Goal: Find specific page/section

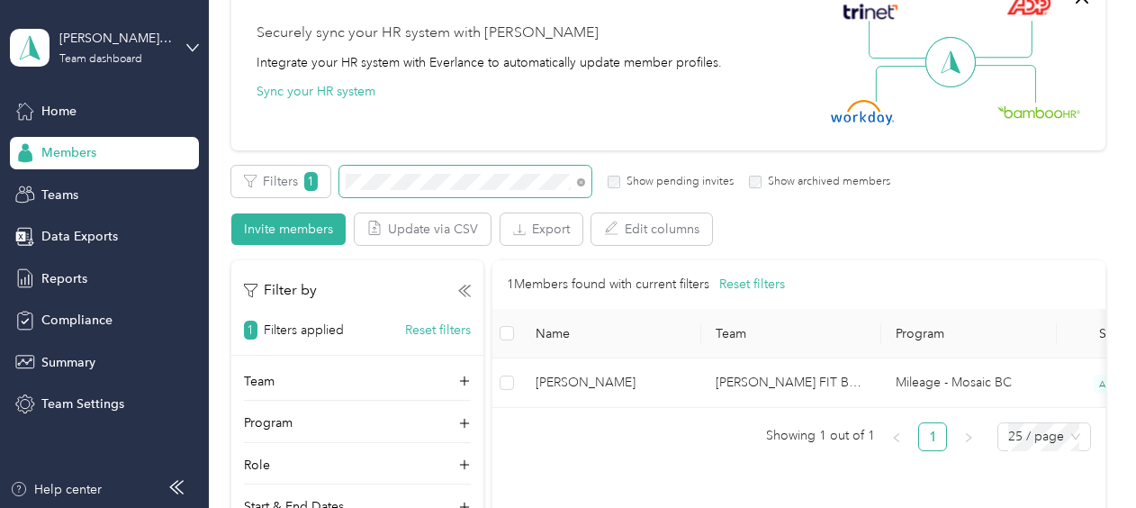
scroll to position [180, 0]
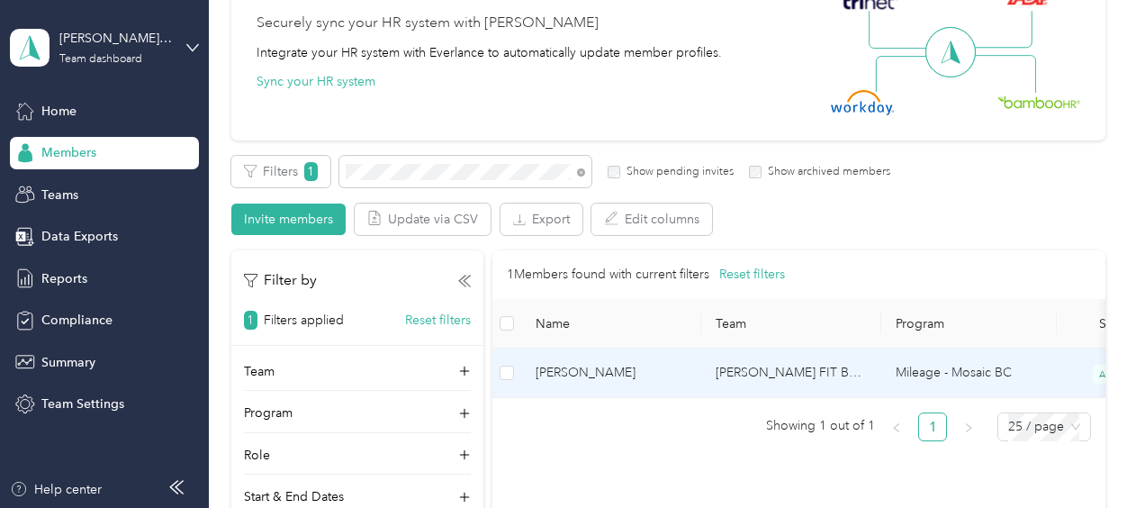
click at [558, 372] on span "[PERSON_NAME]" at bounding box center [611, 373] width 151 height 20
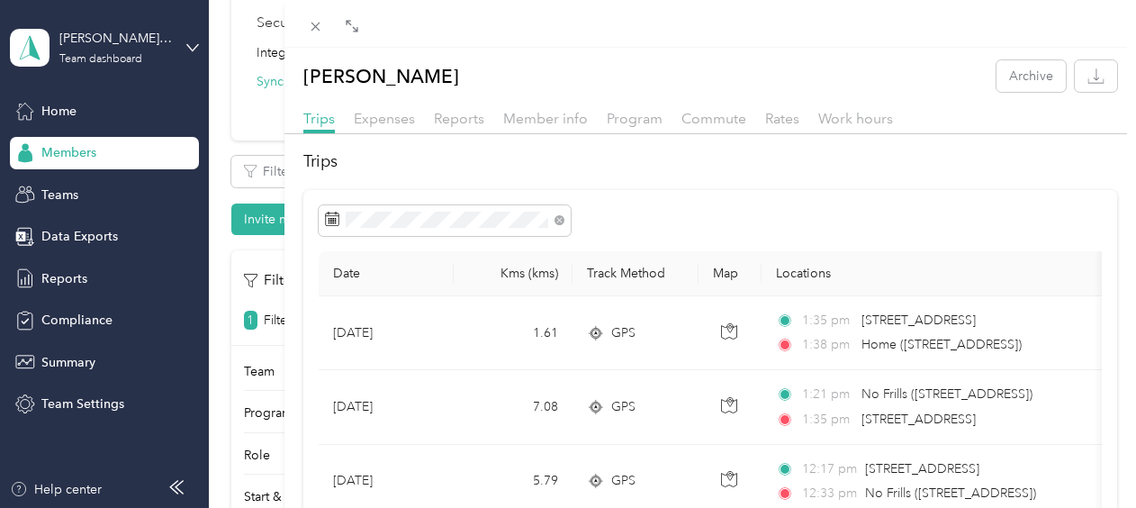
click at [623, 209] on div at bounding box center [710, 220] width 783 height 31
click at [312, 25] on icon at bounding box center [315, 26] width 15 height 15
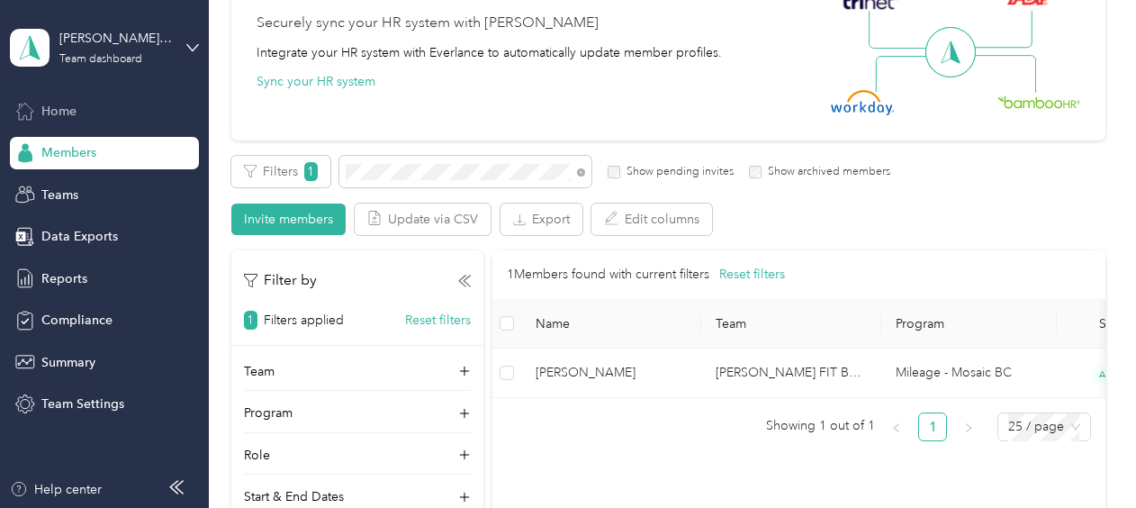
click at [72, 106] on span "Home" at bounding box center [58, 111] width 35 height 19
